Goal: Transaction & Acquisition: Purchase product/service

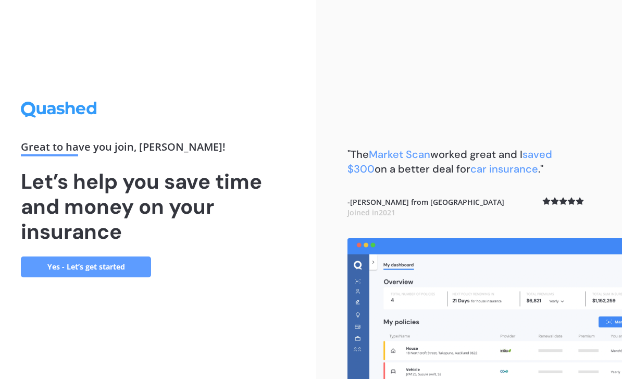
click at [122, 277] on link "Yes - Let’s get started" at bounding box center [86, 266] width 130 height 21
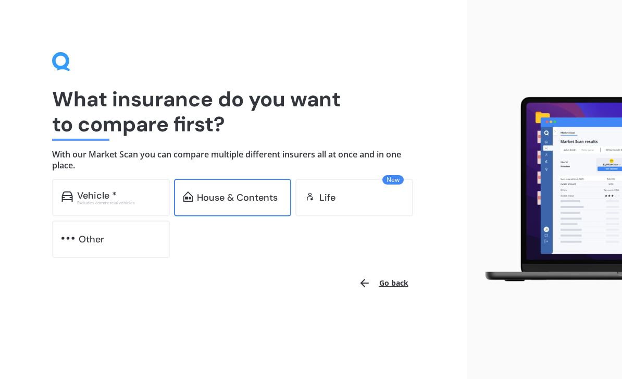
click at [248, 195] on div "House & Contents" at bounding box center [237, 197] width 81 height 10
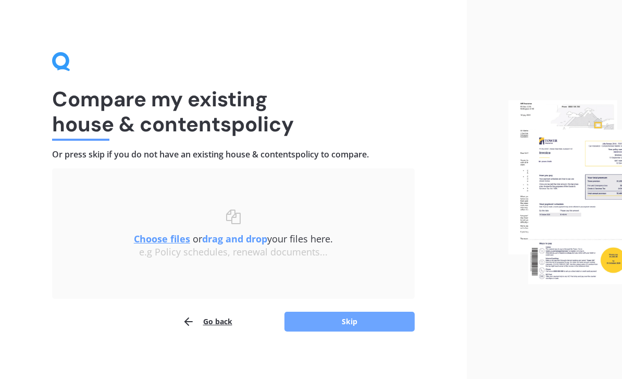
click at [340, 324] on button "Skip" at bounding box center [349, 322] width 130 height 20
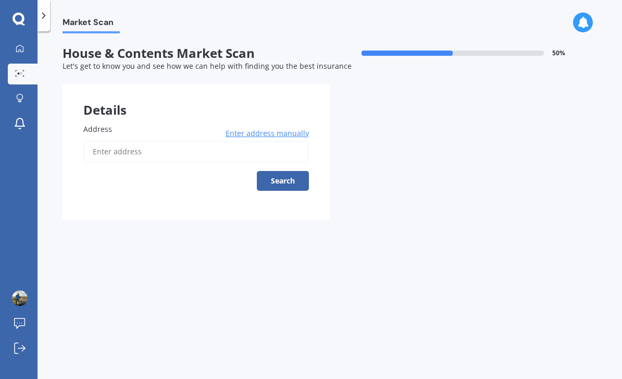
click at [154, 151] on input "Address" at bounding box center [196, 152] width 226 height 22
click at [149, 174] on div "18a hacktho Enter address manually Search" at bounding box center [196, 166] width 226 height 50
click at [287, 178] on button "Search" at bounding box center [283, 181] width 52 height 20
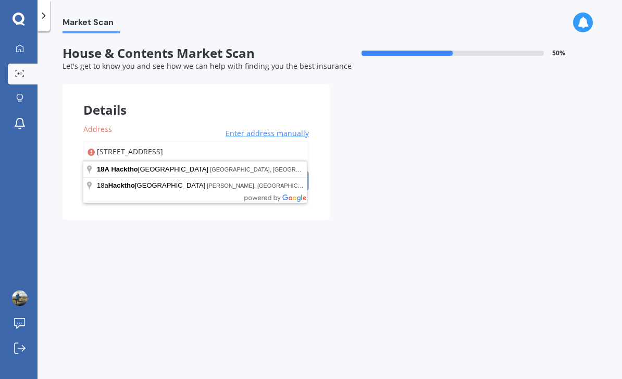
drag, startPoint x: 287, startPoint y: 178, endPoint x: 198, endPoint y: 161, distance: 90.6
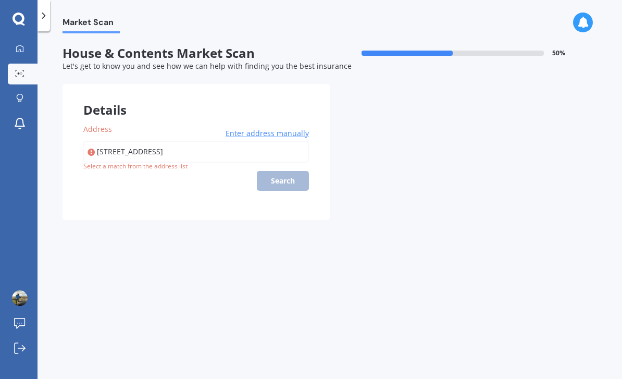
type input "[STREET_ADDRESS]"
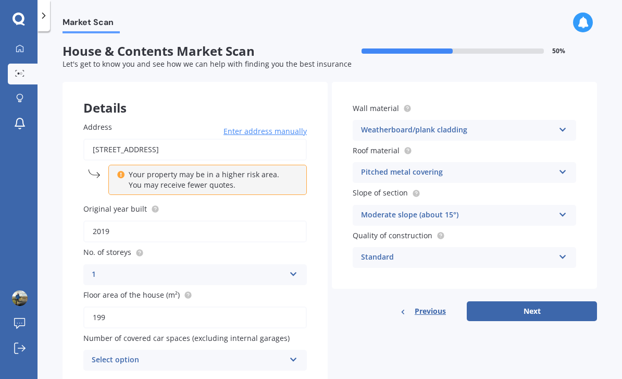
scroll to position [33, 0]
click at [289, 350] on div "Select option 0 1 2 3 4 5+" at bounding box center [194, 360] width 223 height 21
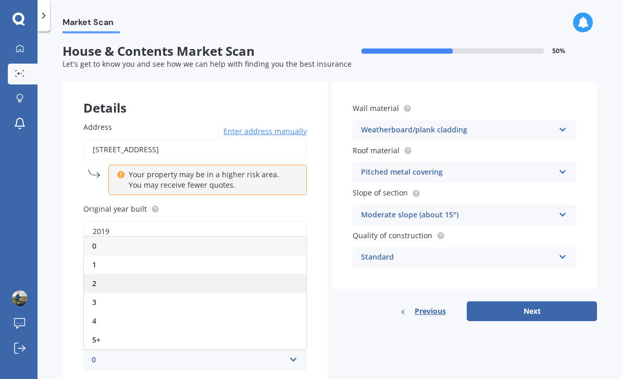
click at [218, 274] on div "2" at bounding box center [195, 283] width 222 height 19
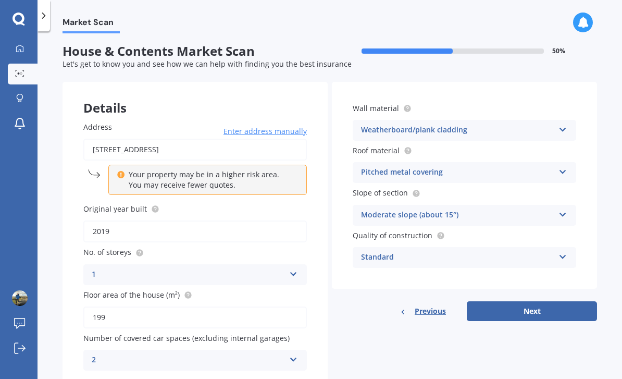
click at [551, 124] on div "Weatherboard/plank cladding" at bounding box center [457, 130] width 193 height 13
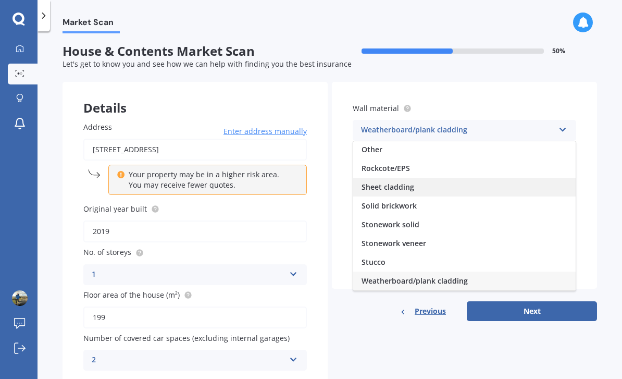
scroll to position [95, 0]
click at [461, 178] on div "Sheet cladding" at bounding box center [464, 187] width 222 height 19
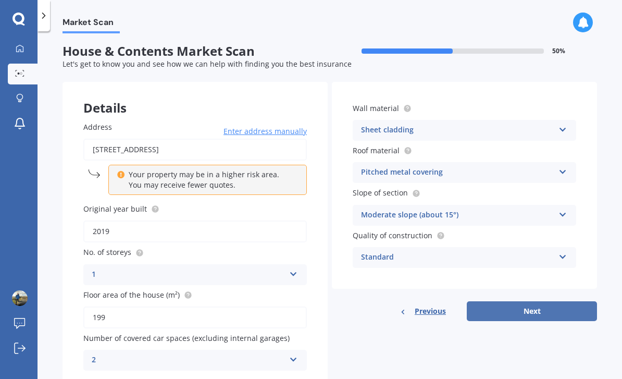
click at [491, 301] on button "Next" at bounding box center [532, 311] width 130 height 20
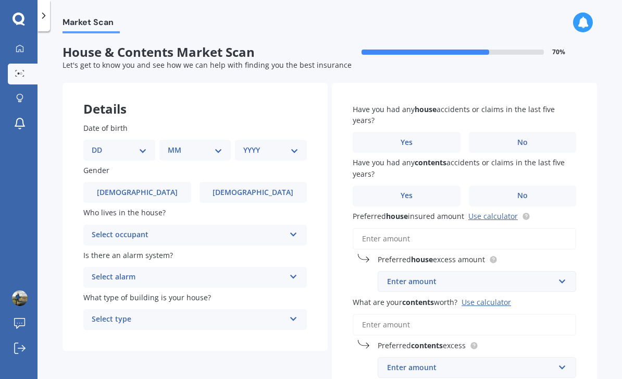
scroll to position [0, 0]
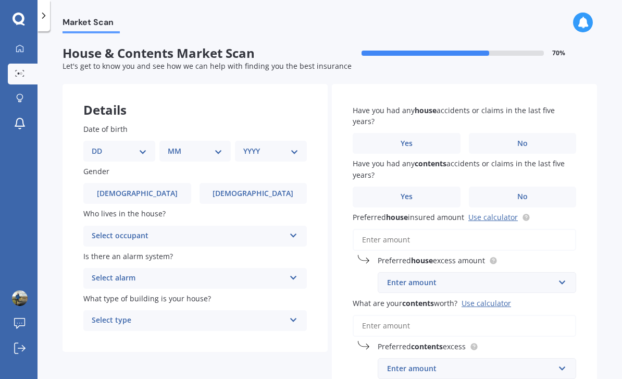
select select "05"
select select "08"
click at [283, 128] on div "Date of birth DD 01 02 03 04 05 06 07 08 09 10 11 12 13 14 15 16 17 18 19 20 21…" at bounding box center [195, 227] width 265 height 249
click at [284, 145] on select "YYYY 2009 2008 2007 2006 2005 2004 2003 2002 2001 2000 1999 1998 1997 1996 1995…" at bounding box center [268, 150] width 51 height 11
select select "1982"
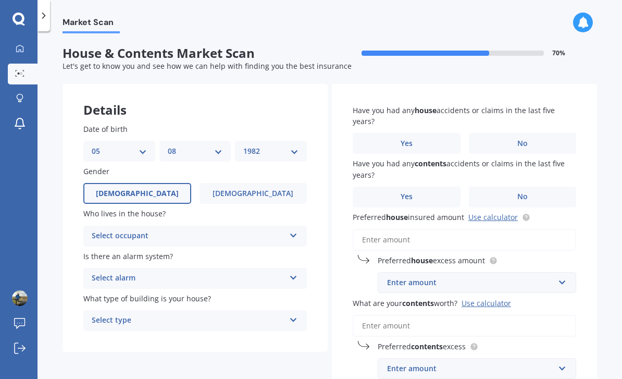
click at [175, 183] on label "[DEMOGRAPHIC_DATA]" at bounding box center [137, 193] width 108 height 21
click at [0, 0] on input "[DEMOGRAPHIC_DATA]" at bounding box center [0, 0] width 0 height 0
click at [247, 226] on div "Select occupant Owner Owner + Boarder" at bounding box center [194, 236] width 223 height 21
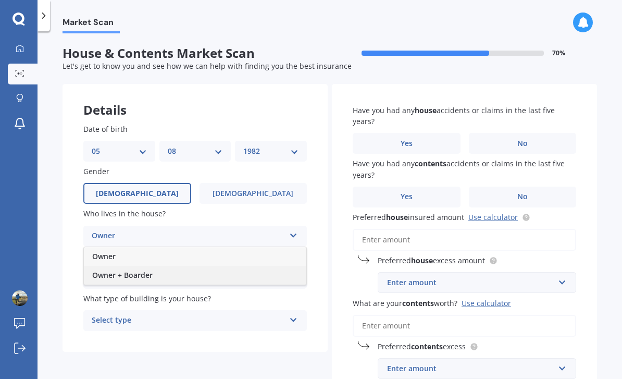
click at [222, 266] on div "Owner + Boarder" at bounding box center [195, 275] width 222 height 19
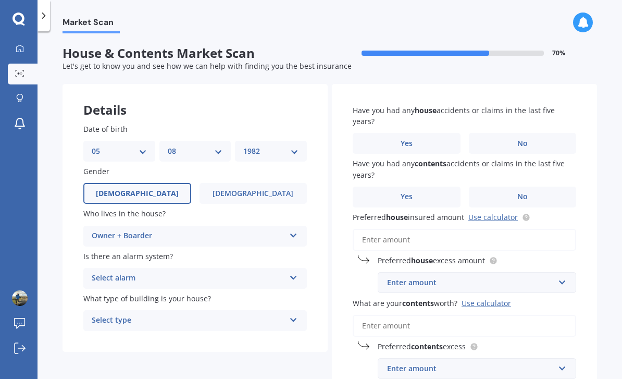
click at [262, 230] on div "Owner + Boarder" at bounding box center [188, 236] width 193 height 13
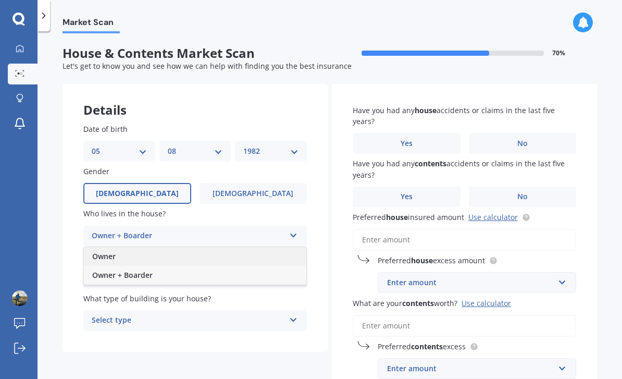
click at [230, 247] on div "Owner" at bounding box center [195, 256] width 222 height 19
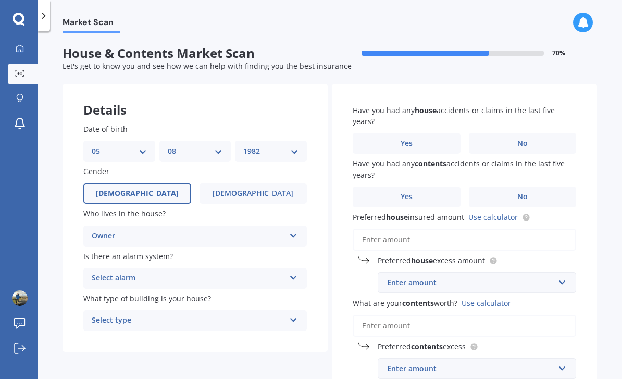
click at [246, 268] on div "Select alarm Yes, monitored Yes, not monitored No" at bounding box center [194, 278] width 223 height 21
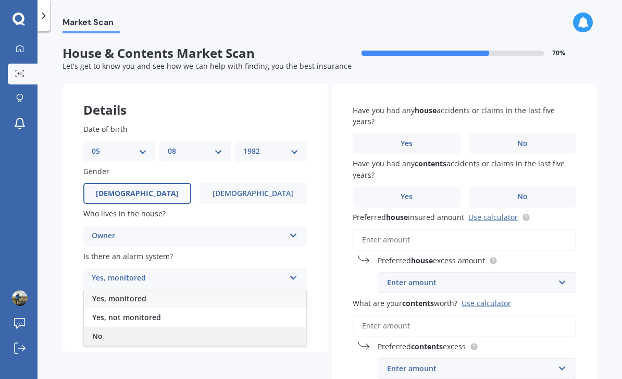
click at [213, 327] on div "No" at bounding box center [195, 336] width 222 height 19
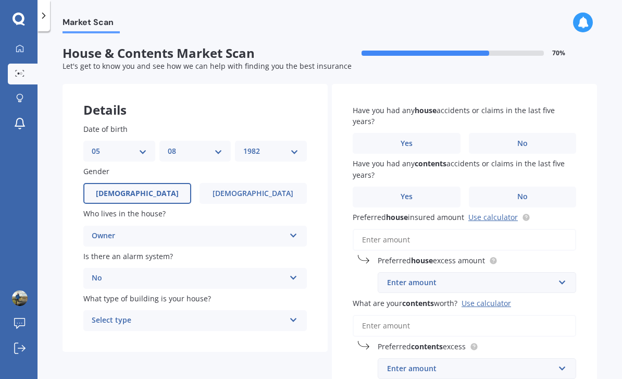
click at [242, 314] on div "Select type" at bounding box center [188, 320] width 193 height 13
click at [243, 331] on div "Freestanding" at bounding box center [195, 340] width 222 height 19
click at [536, 133] on label "No" at bounding box center [523, 143] width 108 height 21
click at [0, 0] on input "No" at bounding box center [0, 0] width 0 height 0
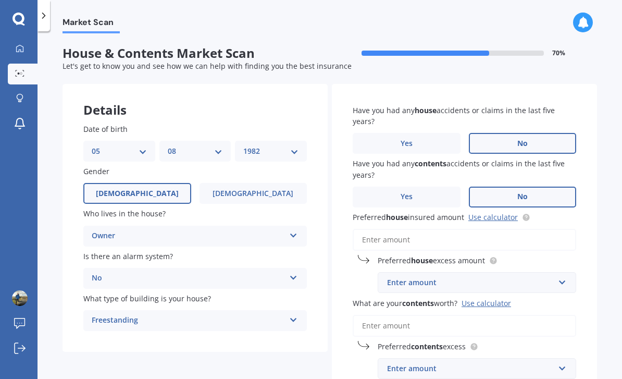
click at [543, 187] on label "No" at bounding box center [523, 197] width 108 height 21
click at [0, 0] on input "No" at bounding box center [0, 0] width 0 height 0
click at [481, 229] on input "Preferred house insured amount Use calculator" at bounding box center [464, 240] width 223 height 22
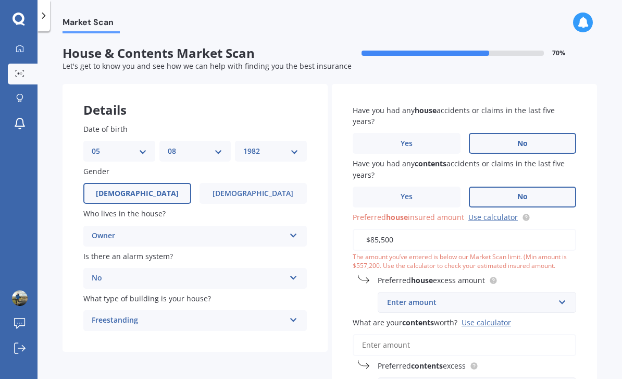
type input "$855,000"
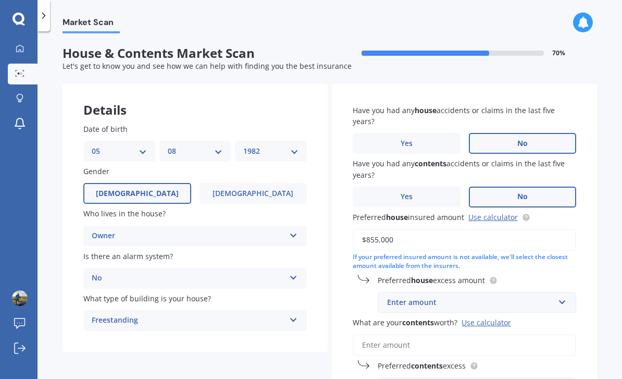
click at [413, 296] on div "Enter amount" at bounding box center [470, 301] width 167 height 11
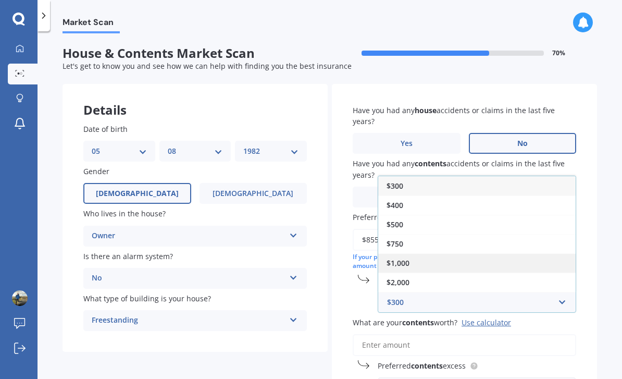
click at [416, 253] on div "$1,000" at bounding box center [476, 262] width 197 height 19
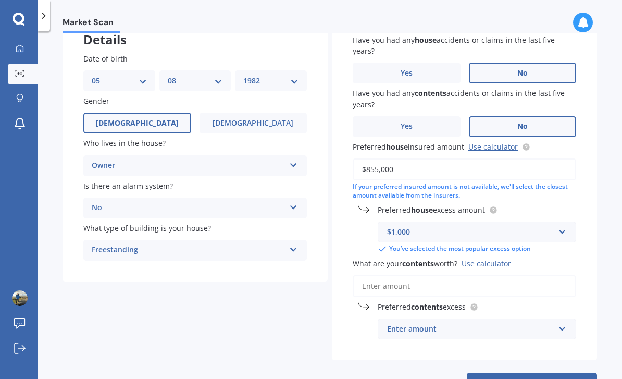
scroll to position [70, 0]
click at [481, 259] on div "Use calculator" at bounding box center [486, 264] width 49 height 10
click at [481, 276] on input "What are your contents worth? Use calculator" at bounding box center [464, 287] width 223 height 22
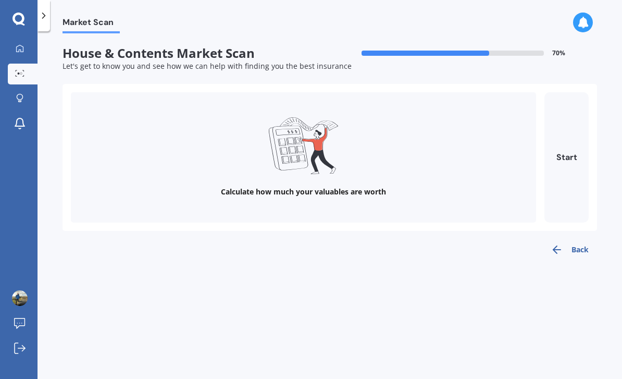
scroll to position [0, 0]
click at [566, 122] on button "Start" at bounding box center [566, 157] width 44 height 130
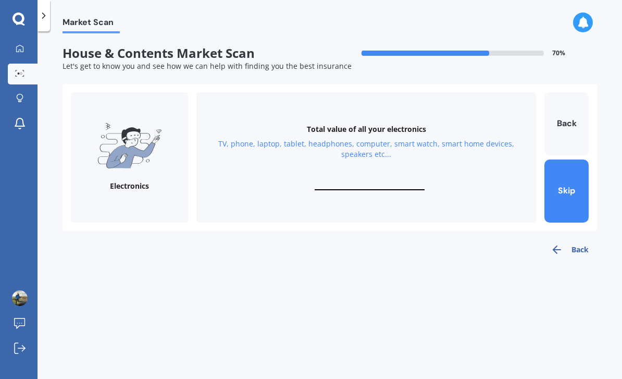
click at [327, 180] on input "text" at bounding box center [370, 185] width 110 height 10
type input "$10,000"
click at [576, 163] on button "Next" at bounding box center [566, 190] width 44 height 63
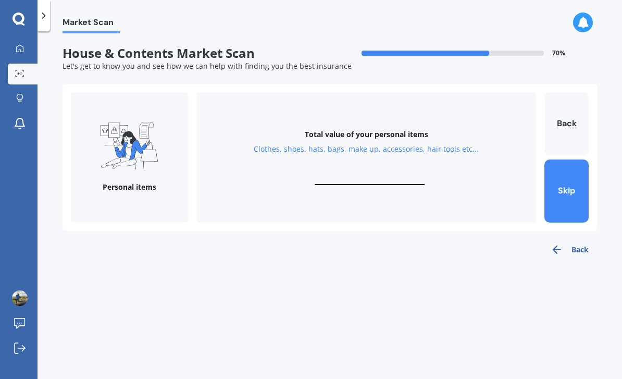
click at [343, 137] on div "Total value of your personal items Clothes, shoes, hats, bags, make up, accesso…" at bounding box center [366, 157] width 340 height 130
click at [343, 175] on input "text" at bounding box center [370, 180] width 110 height 10
type input "$10,000"
click at [556, 159] on button "Next" at bounding box center [566, 190] width 44 height 63
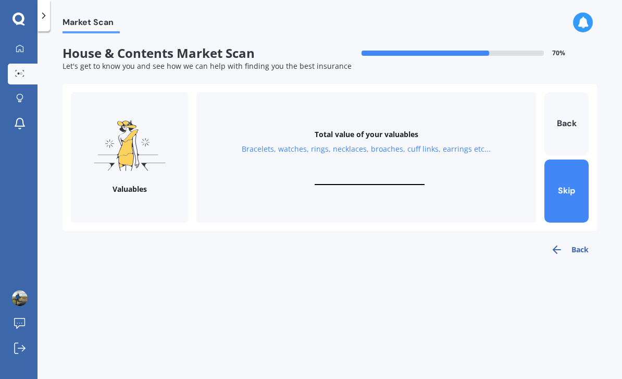
click at [356, 175] on input "text" at bounding box center [370, 180] width 110 height 10
type input "$2,000"
click at [569, 162] on button "Next" at bounding box center [566, 190] width 44 height 63
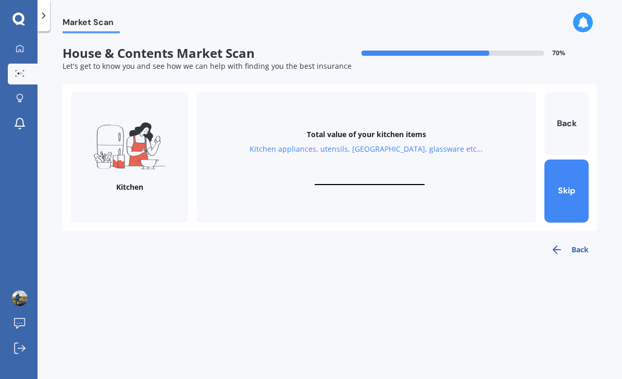
click at [383, 175] on input "text" at bounding box center [370, 180] width 110 height 10
type input "$2"
type input "$1,000"
click at [564, 159] on button "Next" at bounding box center [566, 190] width 44 height 63
click at [351, 175] on input "text" at bounding box center [370, 180] width 110 height 10
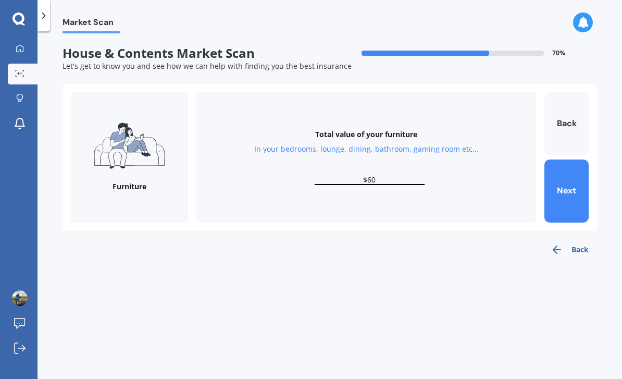
type input "$6"
type input "$10,000"
click at [566, 159] on button "Next" at bounding box center [566, 190] width 44 height 63
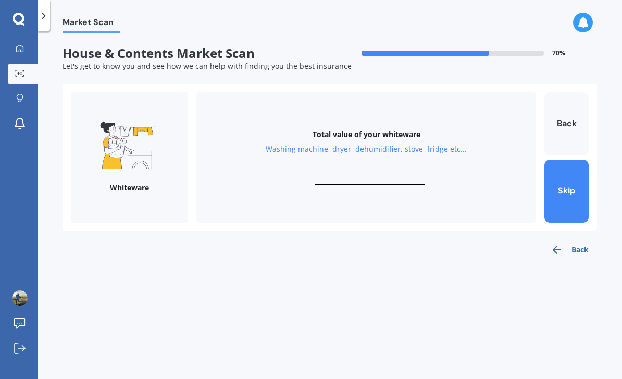
click at [333, 175] on input "text" at bounding box center [370, 180] width 110 height 10
type input "$10,000"
click at [568, 167] on button "Next" at bounding box center [566, 190] width 44 height 63
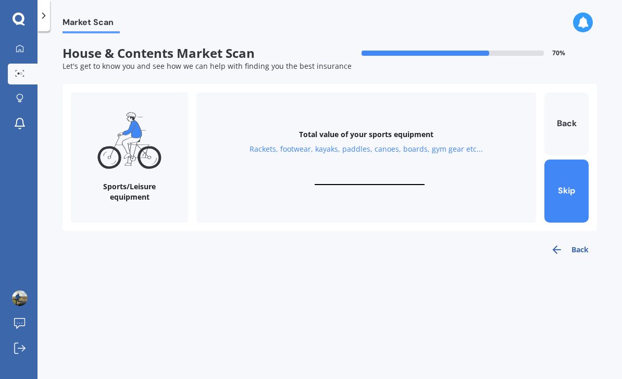
click at [377, 175] on input "text" at bounding box center [370, 180] width 110 height 10
type input "$10,000"
click at [563, 168] on button "Next" at bounding box center [566, 190] width 44 height 63
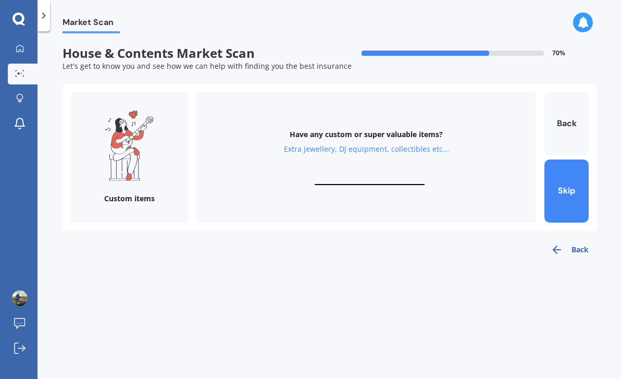
click at [384, 175] on input "text" at bounding box center [370, 180] width 110 height 10
type input "$0"
click at [560, 159] on button "Skip" at bounding box center [566, 190] width 44 height 63
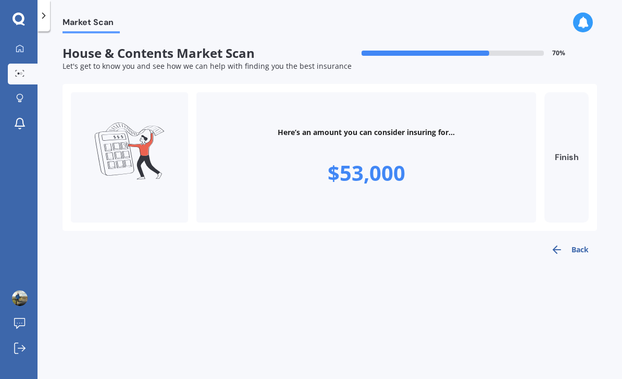
click at [575, 128] on button "Finish" at bounding box center [566, 157] width 44 height 130
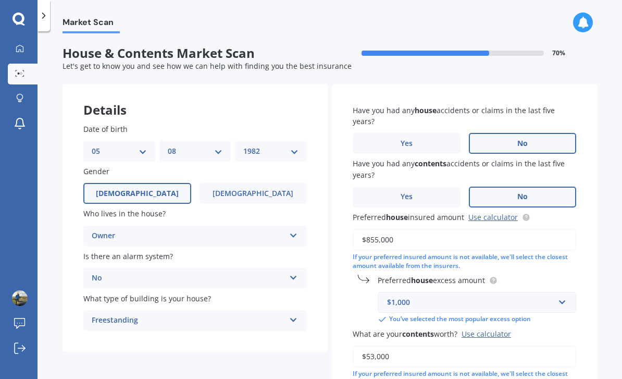
type input "$53,000"
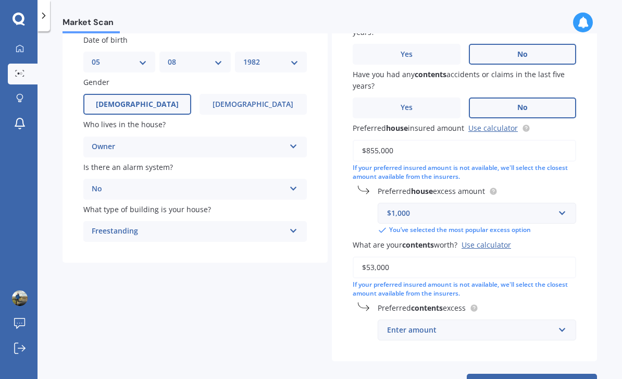
scroll to position [89, 0]
click at [563, 320] on input "text" at bounding box center [473, 330] width 189 height 20
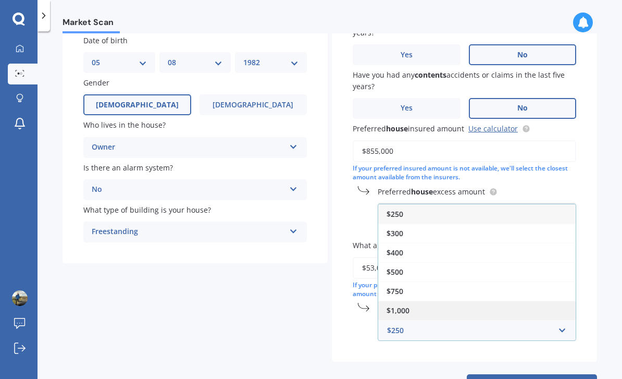
click at [524, 301] on div "$1,000" at bounding box center [476, 310] width 197 height 19
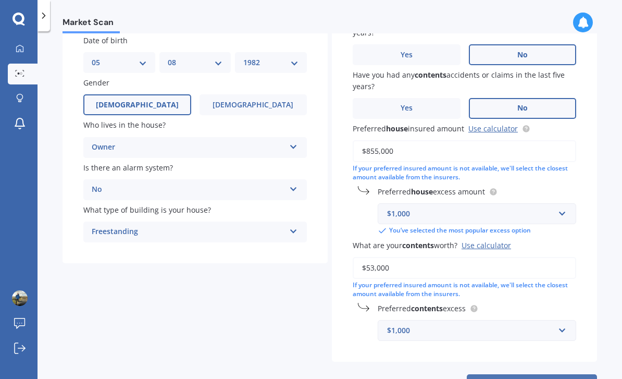
click at [547, 374] on button "Next" at bounding box center [532, 384] width 130 height 20
select select "05"
select select "08"
select select "1982"
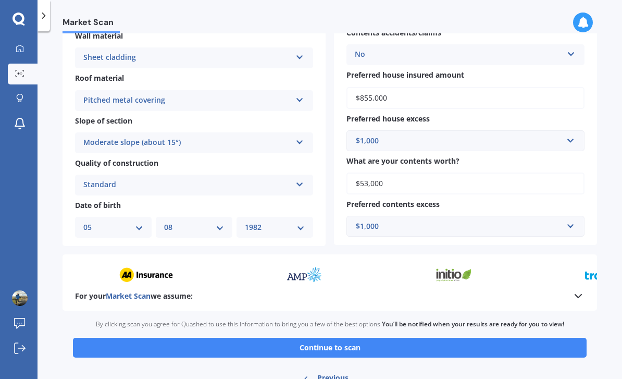
scroll to position [276, 0]
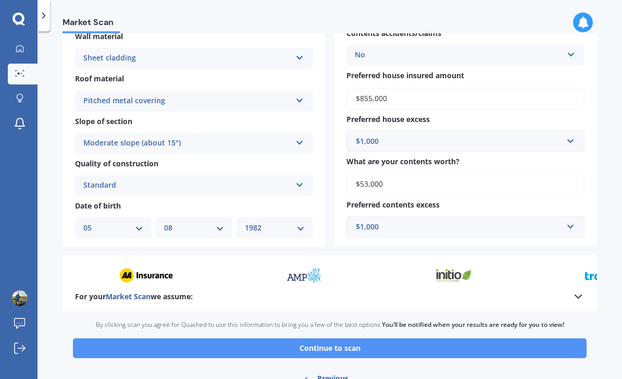
click at [547, 338] on button "Continue to scan" at bounding box center [330, 348] width 514 height 20
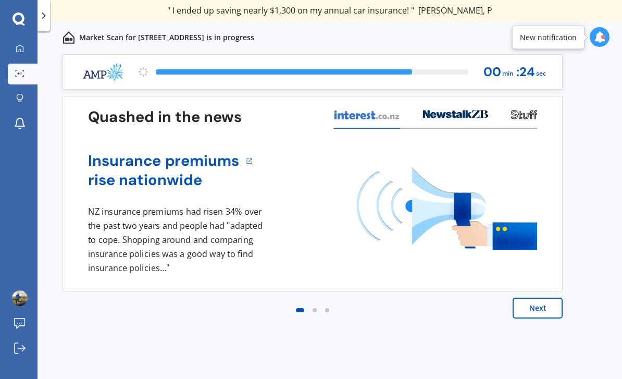
click at [334, 178] on html "We are experiencing high volume of Market Scans . Just a heads up we will have …" at bounding box center [311, 189] width 622 height 379
click at [334, 178] on div "Insurance premiums rise nationwide" at bounding box center [312, 170] width 449 height 39
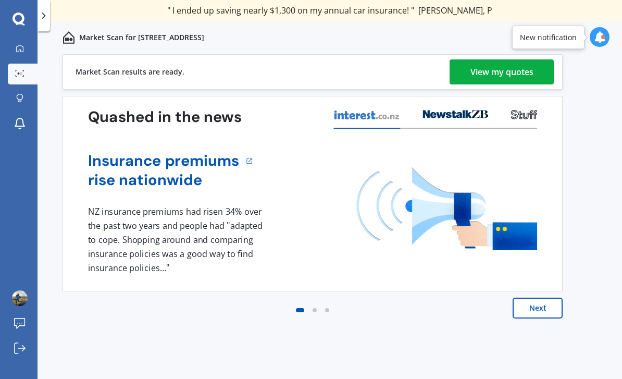
click at [492, 71] on div "View my quotes" at bounding box center [501, 71] width 63 height 25
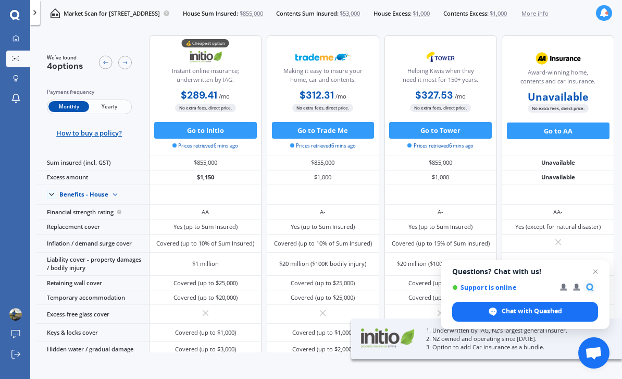
scroll to position [33, 0]
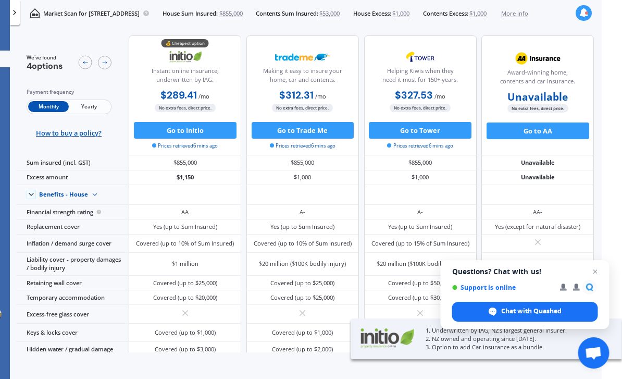
click at [82, 106] on span "Yearly" at bounding box center [89, 106] width 41 height 11
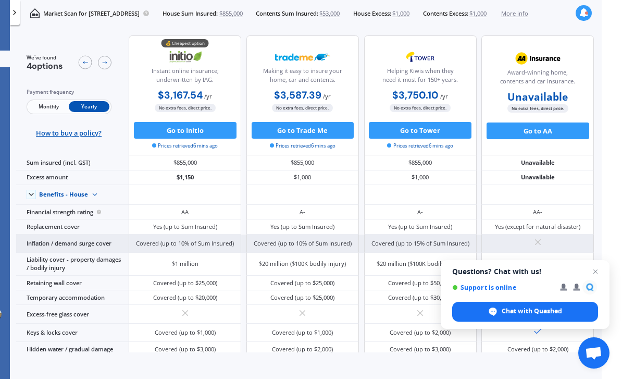
scroll to position [25, 0]
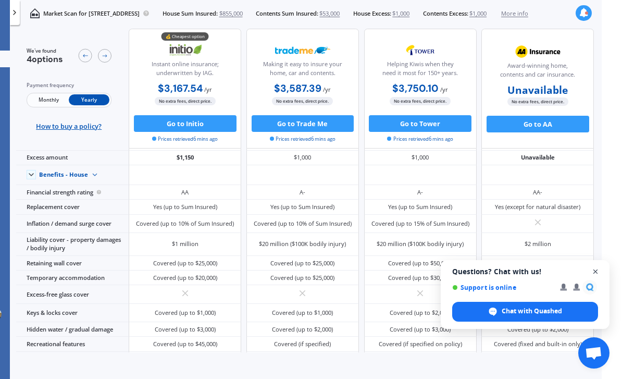
click at [593, 272] on span "Close chat" at bounding box center [595, 271] width 13 height 13
